Goal: Find specific page/section: Find specific page/section

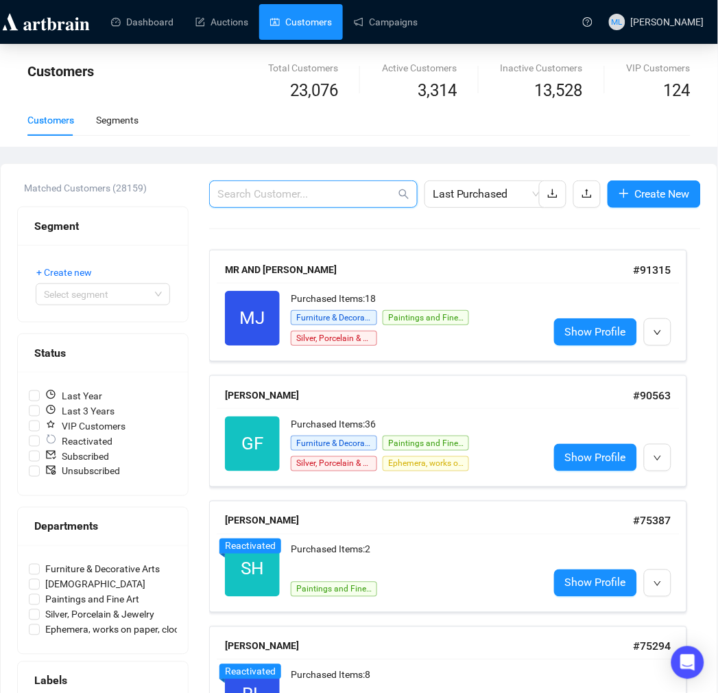
click at [304, 193] on input "text" at bounding box center [306, 194] width 178 height 16
click at [255, 186] on input "text" at bounding box center [306, 194] width 178 height 16
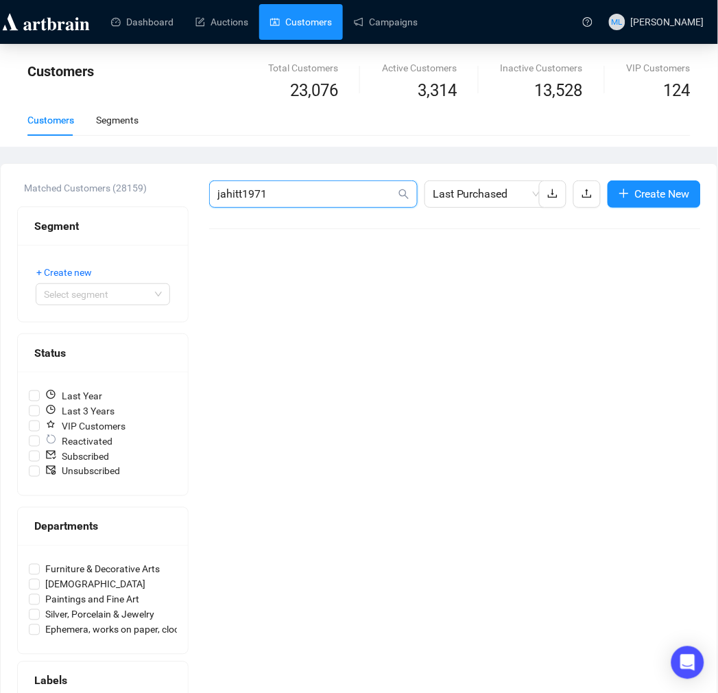
drag, startPoint x: 317, startPoint y: 197, endPoint x: 105, endPoint y: 200, distance: 212.6
click at [105, 200] on div "Matched Customers (28159) Segment + Create new Select segment Status Last Year …" at bounding box center [359, 462] width 684 height 564
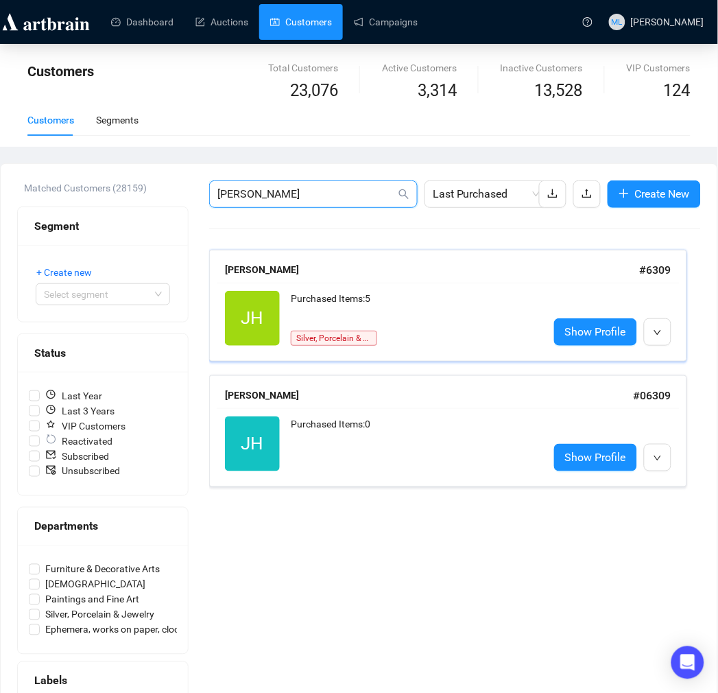
type input "[PERSON_NAME]"
click at [461, 327] on div "Purchased Items: 5 Silver, Porcelain & Jewelry" at bounding box center [414, 318] width 247 height 55
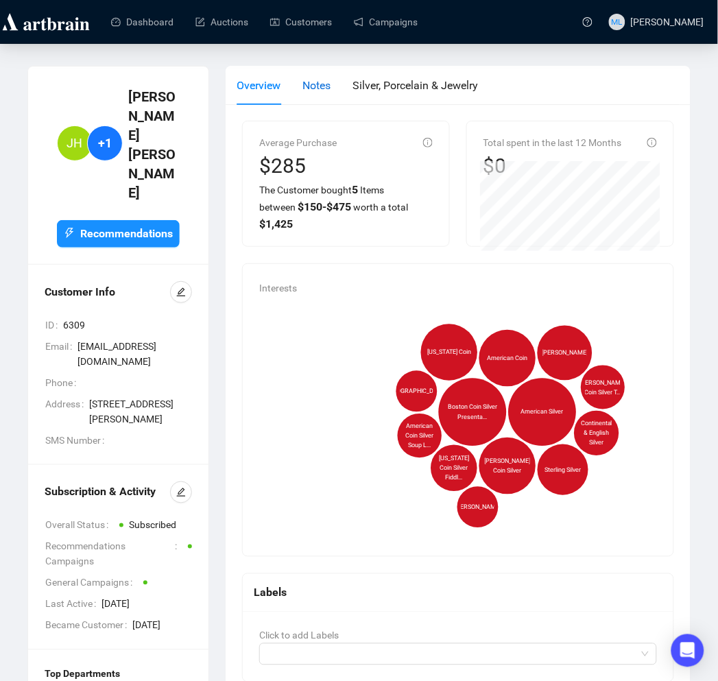
click at [313, 91] on span "Notes" at bounding box center [316, 85] width 28 height 13
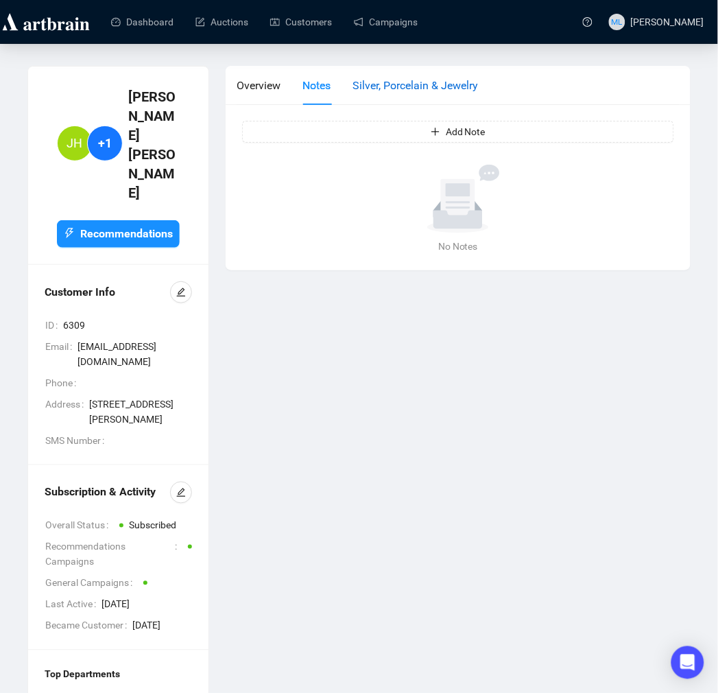
click at [392, 89] on span "Silver, Porcelain & Jewelry" at bounding box center [414, 85] width 125 height 13
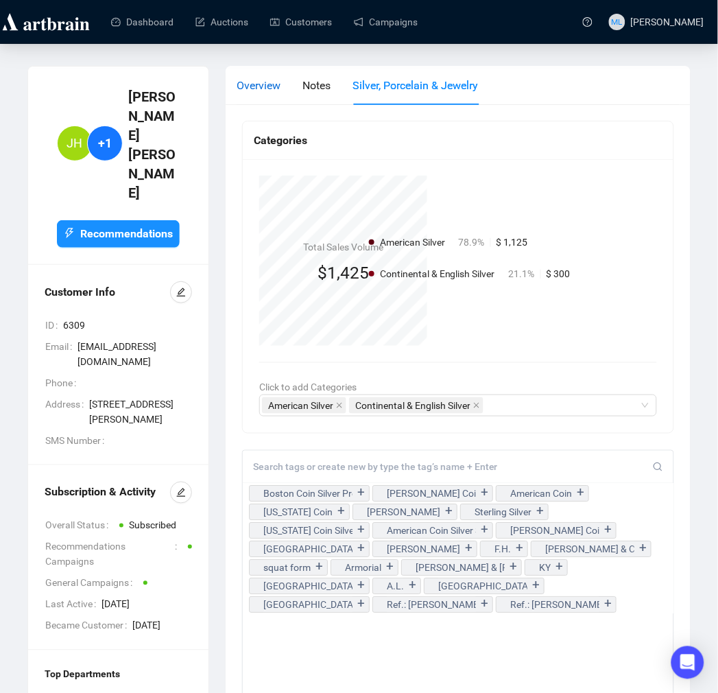
click at [244, 80] on span "Overview" at bounding box center [259, 85] width 44 height 13
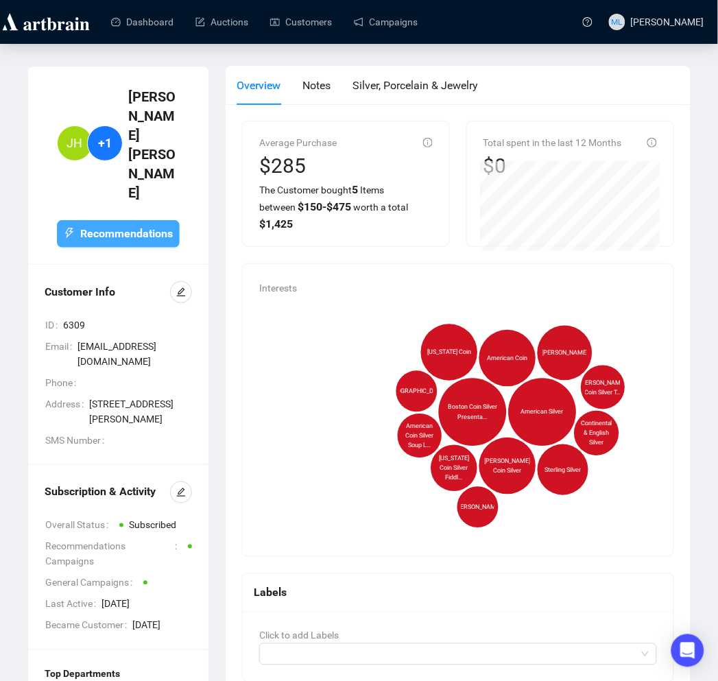
click at [104, 225] on span "Recommendations" at bounding box center [126, 233] width 93 height 17
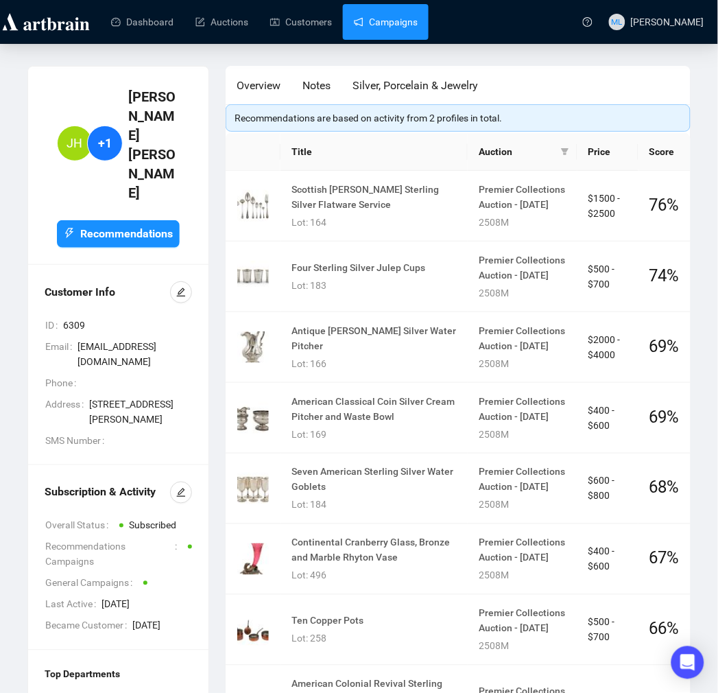
click at [358, 25] on link "Campaigns" at bounding box center [386, 22] width 64 height 36
